Goal: Task Accomplishment & Management: Use online tool/utility

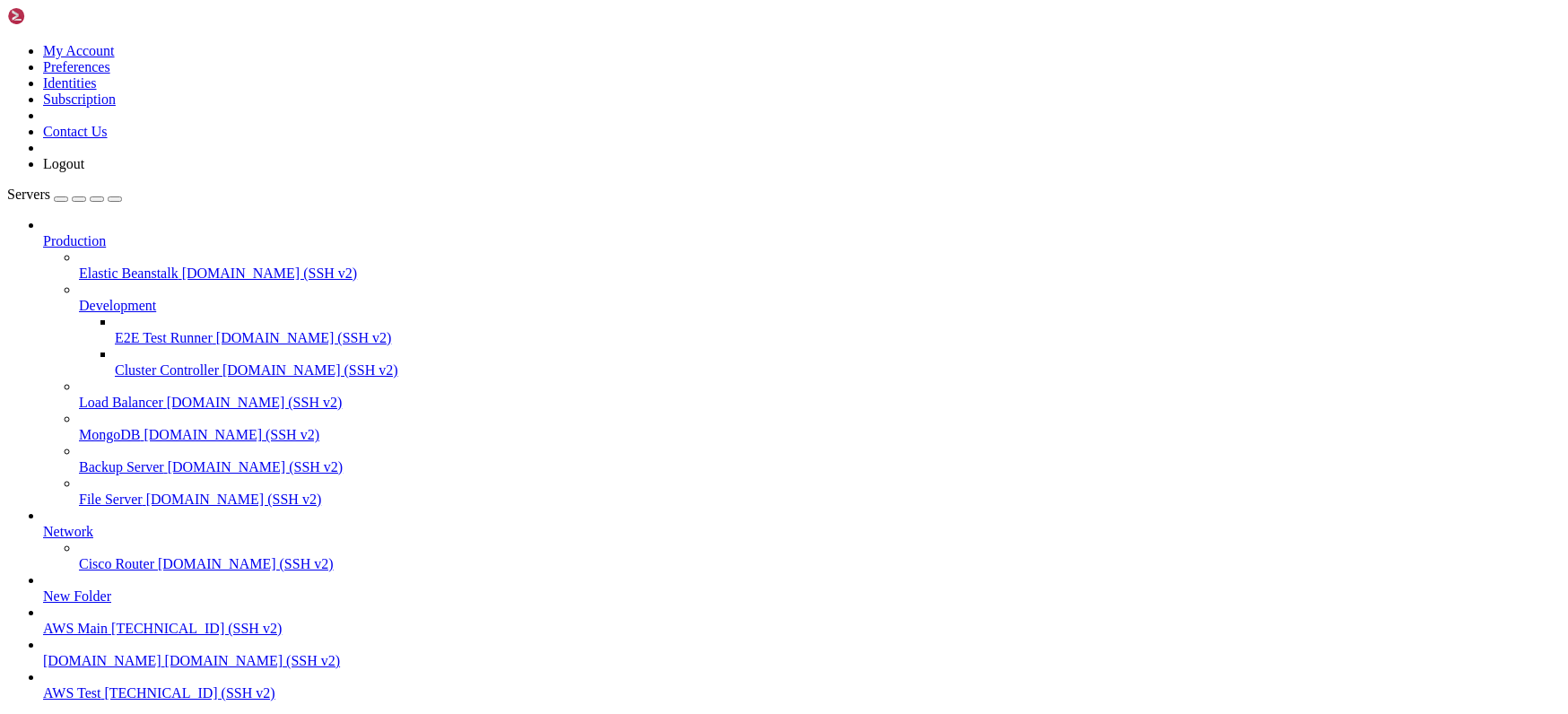
scroll to position [105, 0]
click at [100, 686] on span "AWS Test" at bounding box center [71, 693] width 57 height 15
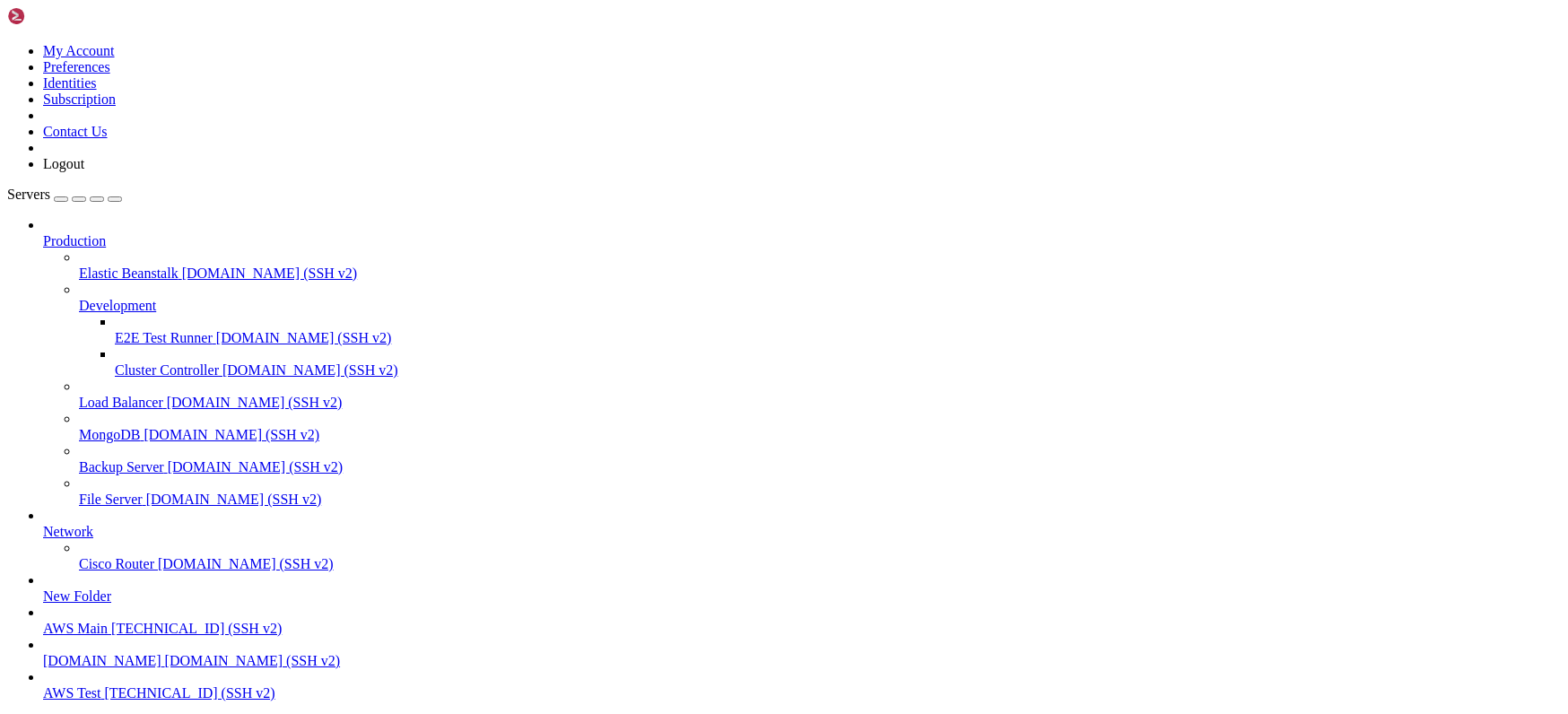
type input "/home/ubuntu/HotWalletBot/games"
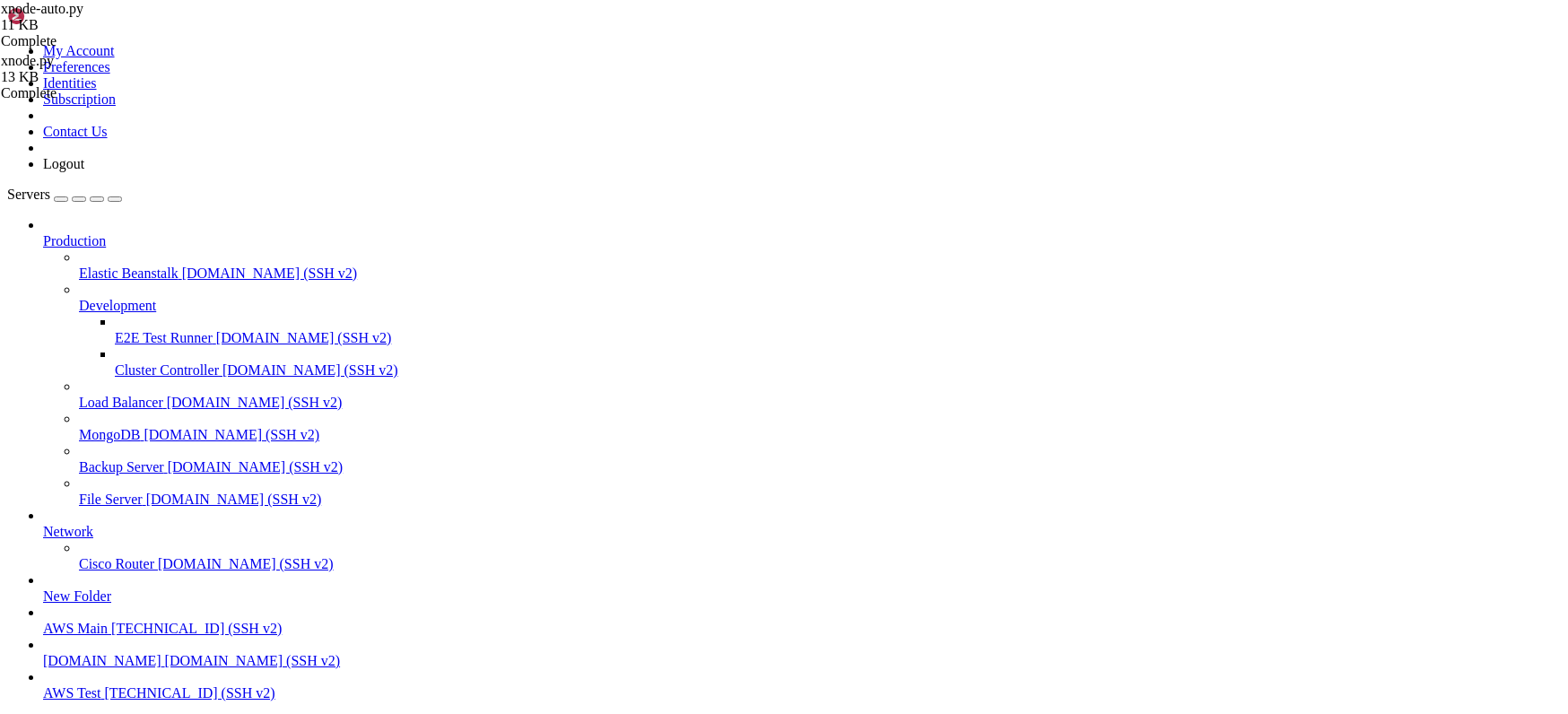
click at [99, 686] on span "AWS Test" at bounding box center [71, 693] width 57 height 15
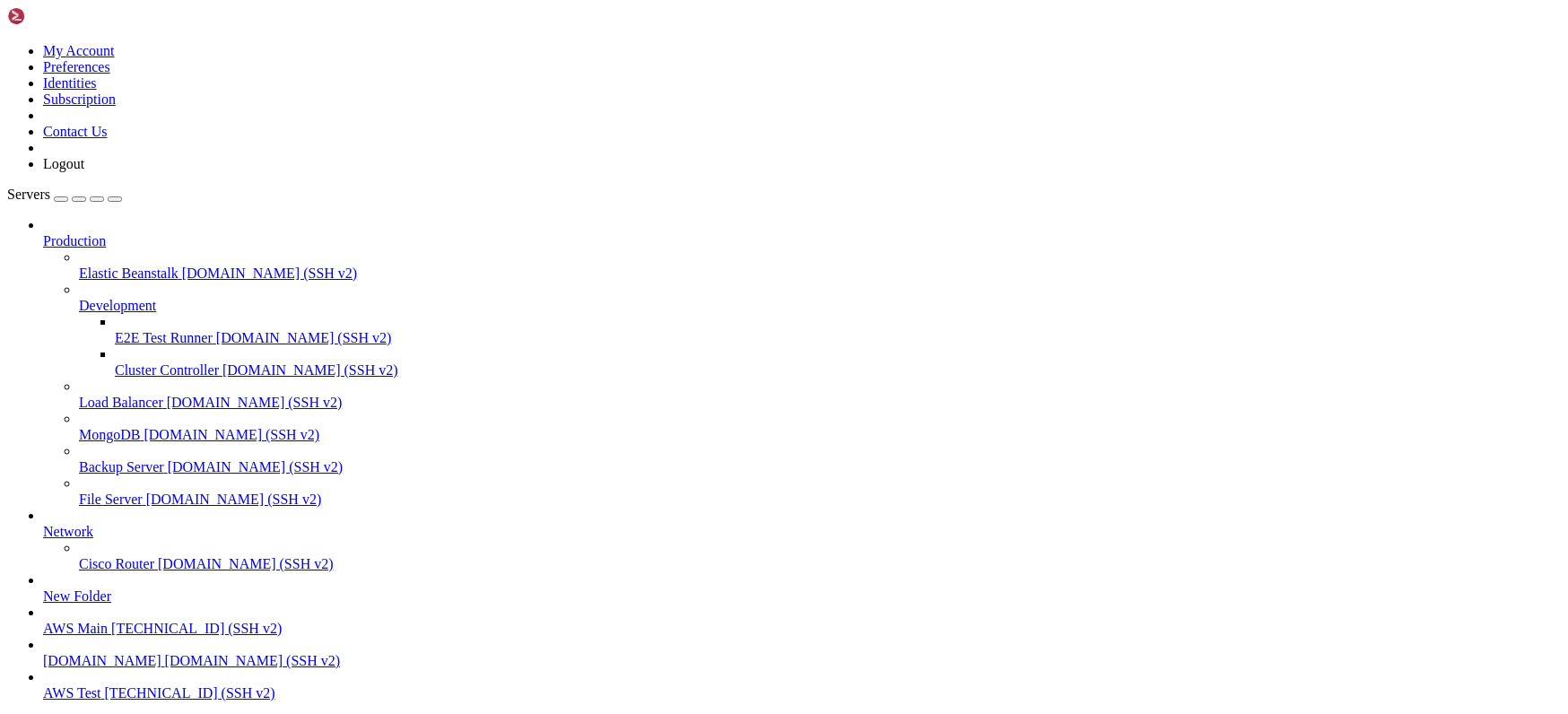
scroll to position [503, 0]
